Goal: Task Accomplishment & Management: Manage account settings

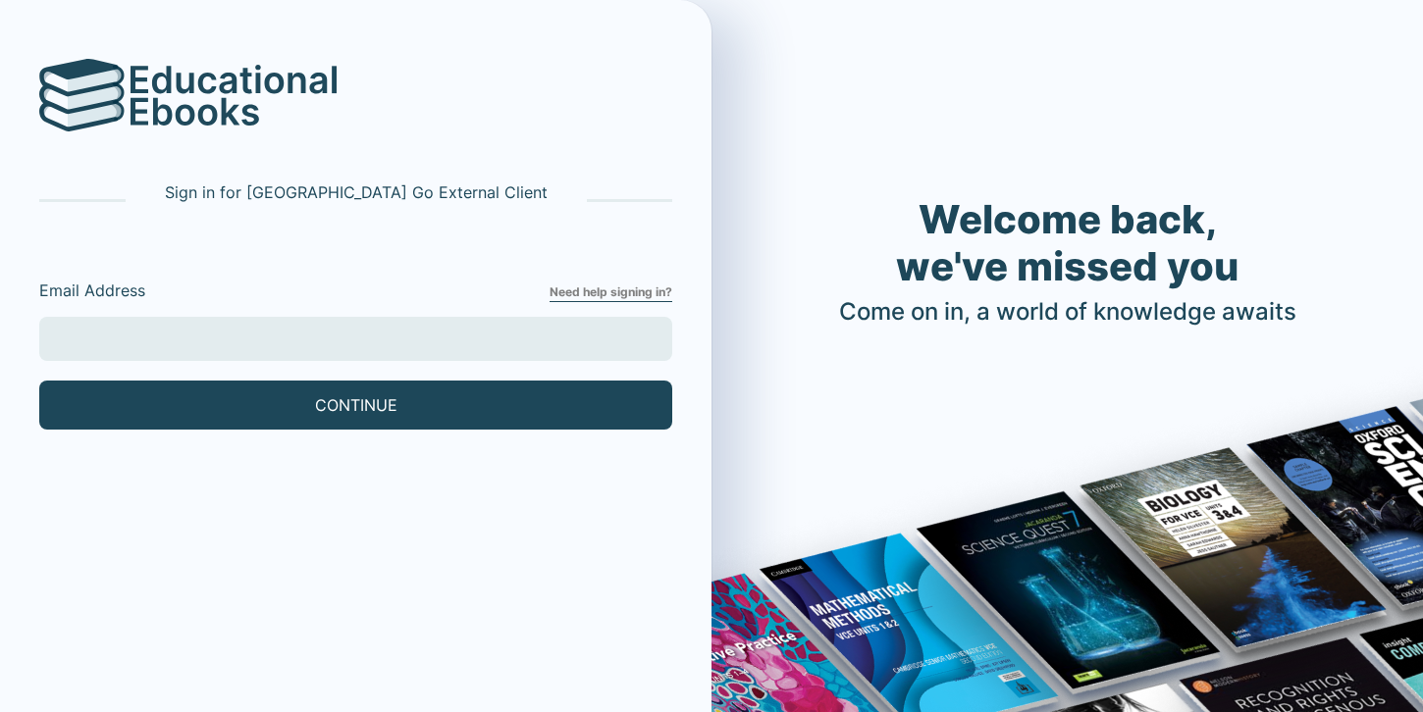
click at [395, 343] on input "Email Address" at bounding box center [355, 339] width 633 height 44
type input "[EMAIL_ADDRESS][DOMAIN_NAME]"
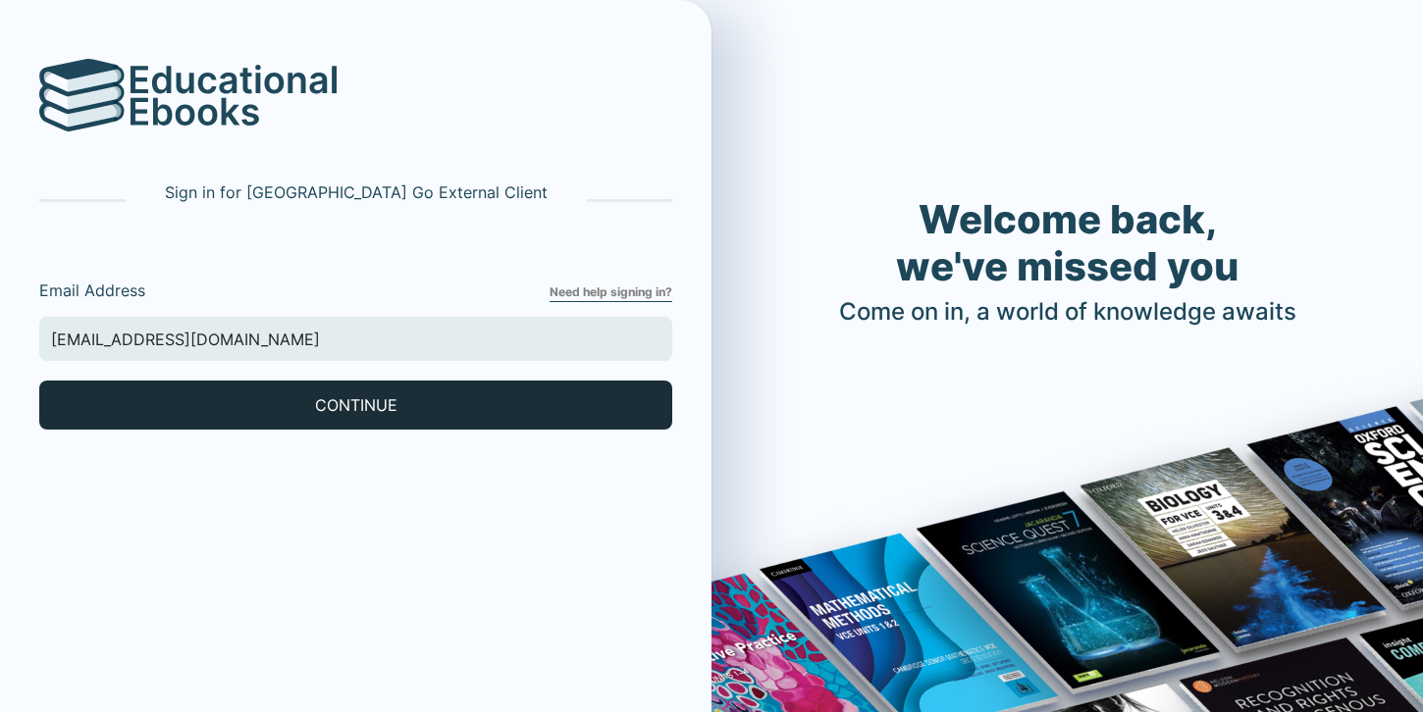
click at [184, 391] on button "CONTINUE" at bounding box center [355, 405] width 633 height 49
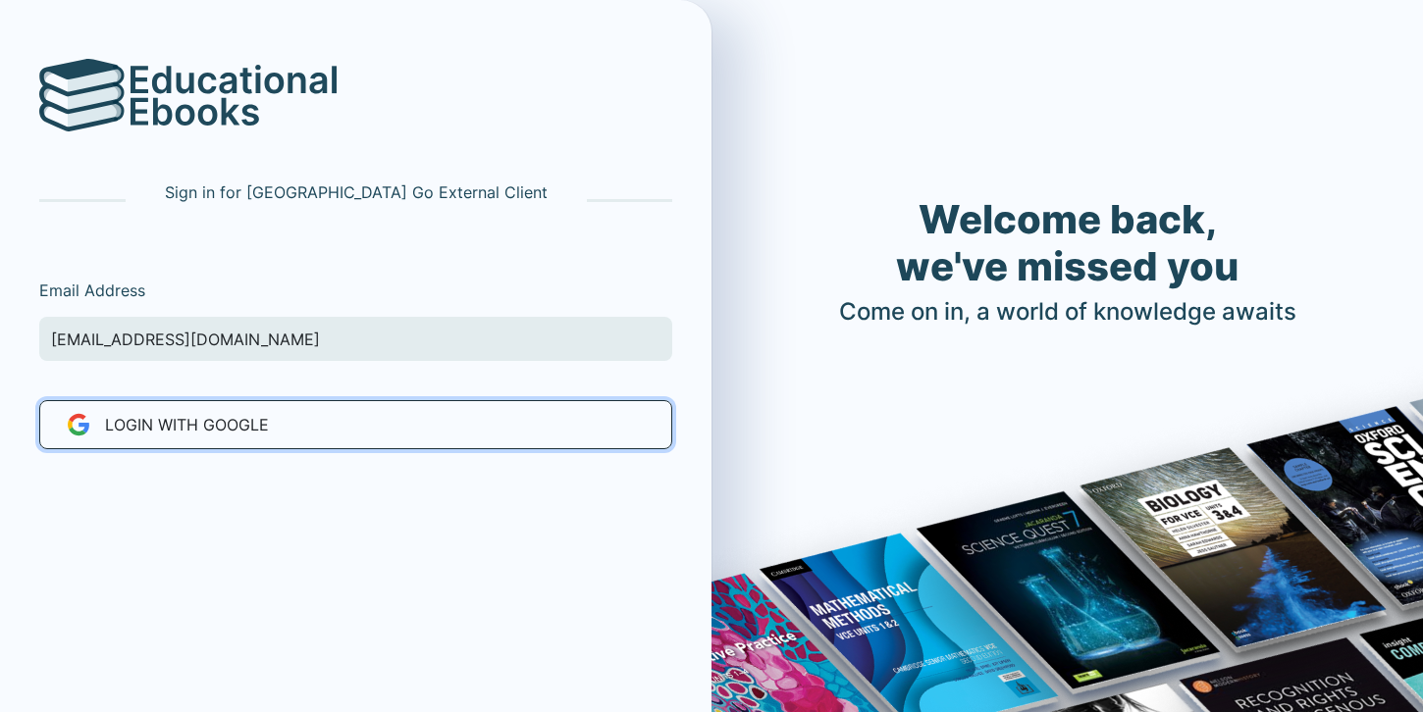
click at [193, 420] on span "LOGIN WITH Google" at bounding box center [187, 425] width 164 height 24
click at [301, 428] on button "LOGIN WITH Google" at bounding box center [355, 424] width 633 height 49
